Goal: Share content

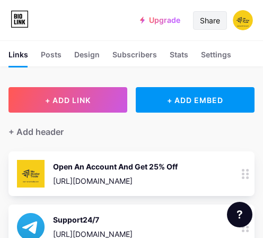
click at [206, 21] on div "Share" at bounding box center [210, 20] width 20 height 11
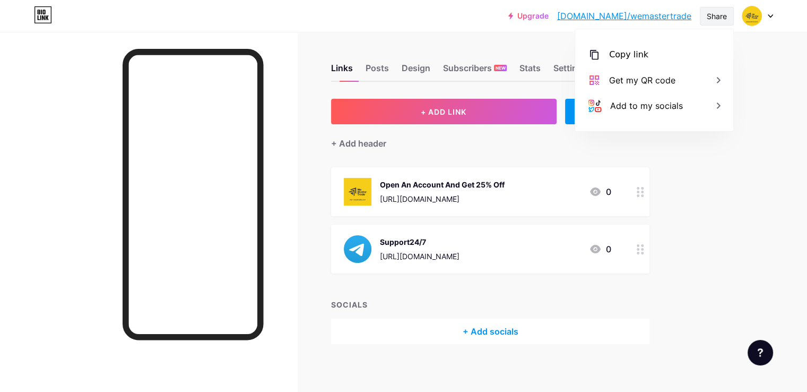
click at [263, 15] on div "Share" at bounding box center [717, 16] width 20 height 11
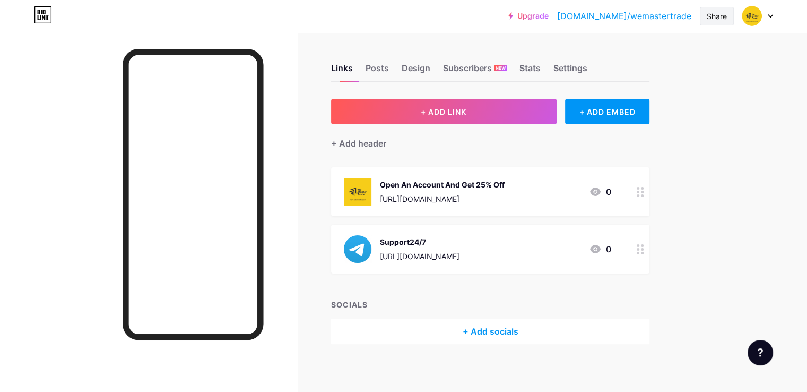
click at [263, 14] on div "Share" at bounding box center [717, 16] width 20 height 11
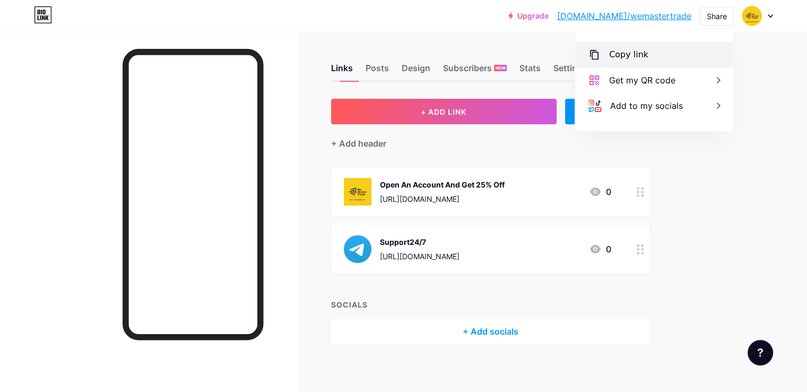
click at [263, 53] on div "Copy link" at bounding box center [628, 54] width 39 height 13
drag, startPoint x: 572, startPoint y: 181, endPoint x: 426, endPoint y: 185, distance: 146.0
click at [263, 185] on div "Open An Account And Get 25% Off" at bounding box center [442, 184] width 125 height 11
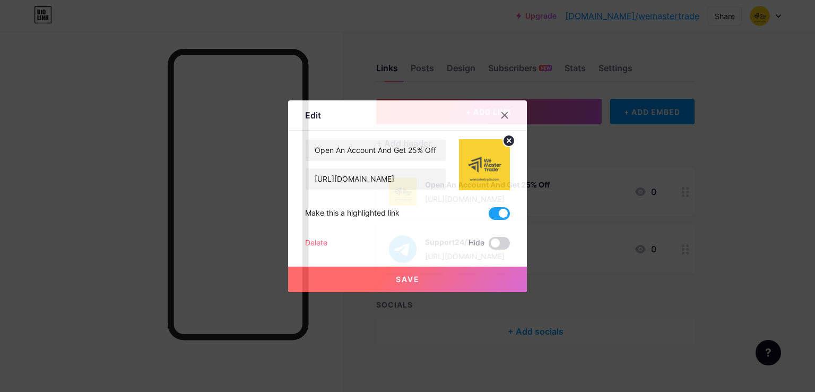
copy div "Open An Account And Get 25% Off"
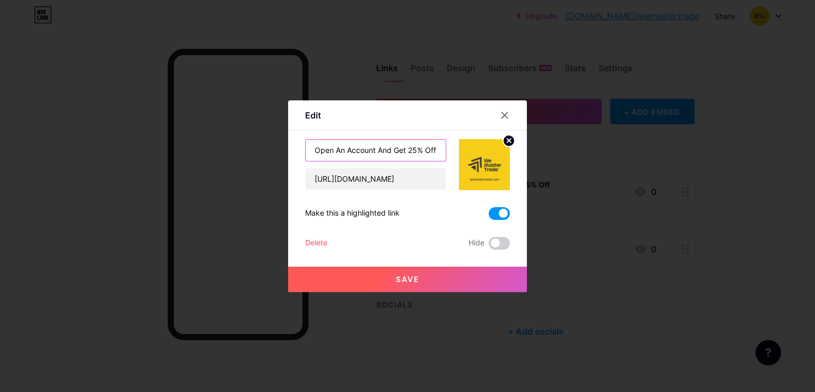
click at [263, 152] on input "Open An Account And Get 25% Off" at bounding box center [376, 150] width 140 height 21
click at [263, 122] on div at bounding box center [504, 115] width 19 height 19
